Goal: Navigation & Orientation: Find specific page/section

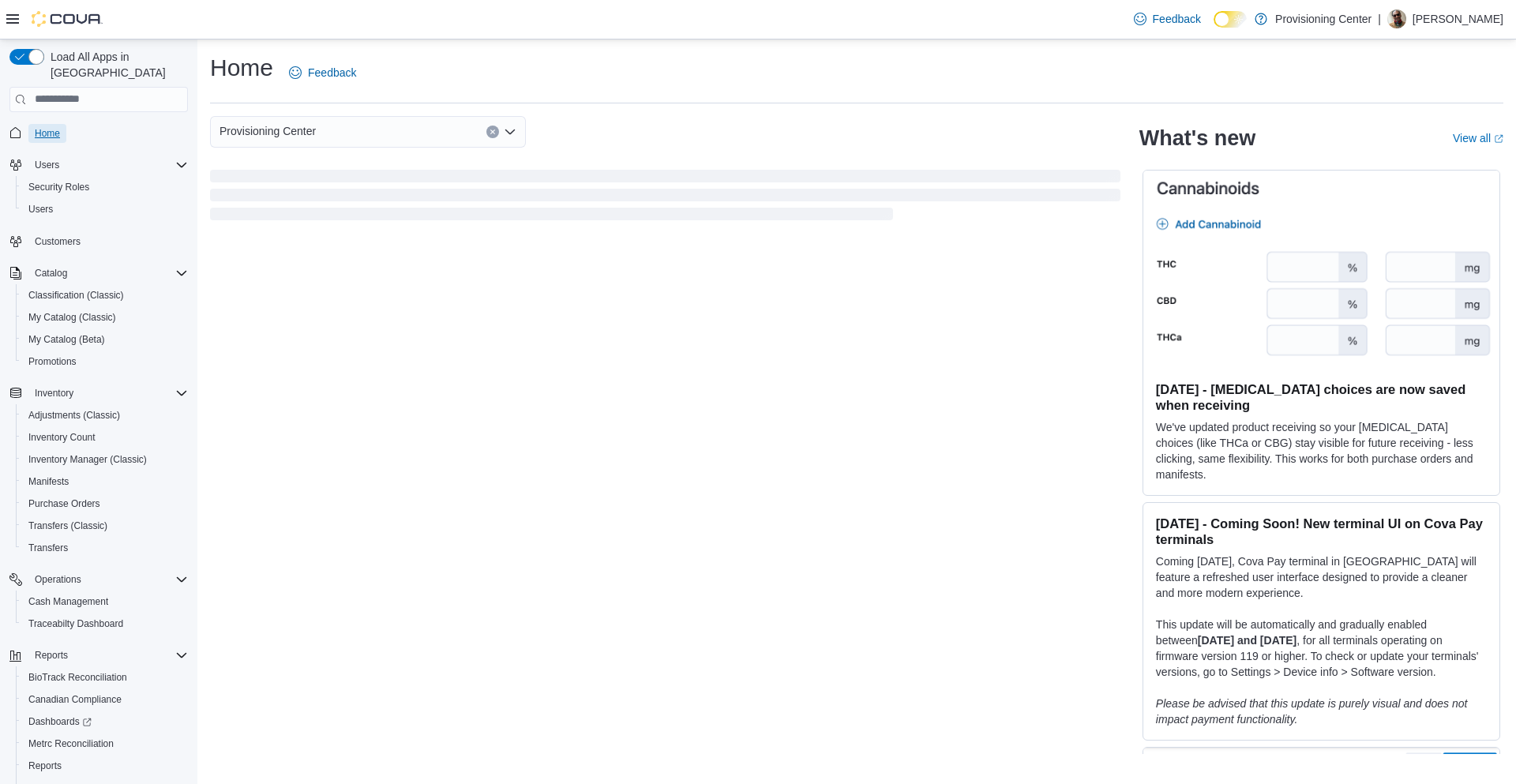
click at [56, 127] on span "Home" at bounding box center [47, 133] width 25 height 13
